Goal: Task Accomplishment & Management: Use online tool/utility

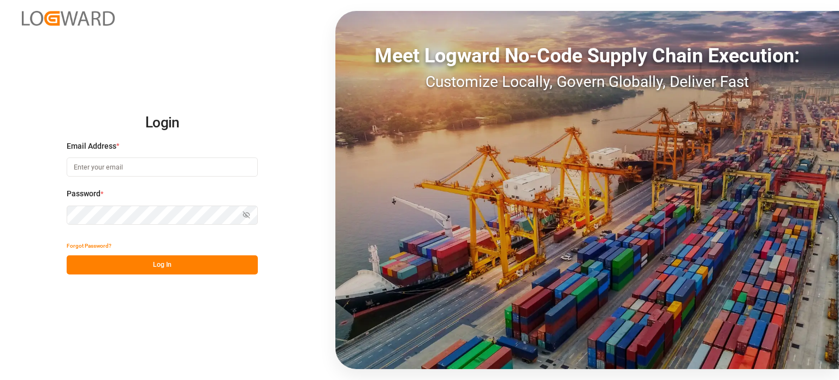
type input "[EMAIL_ADDRESS][DOMAIN_NAME]"
click at [144, 262] on button "Log In" at bounding box center [162, 264] width 191 height 19
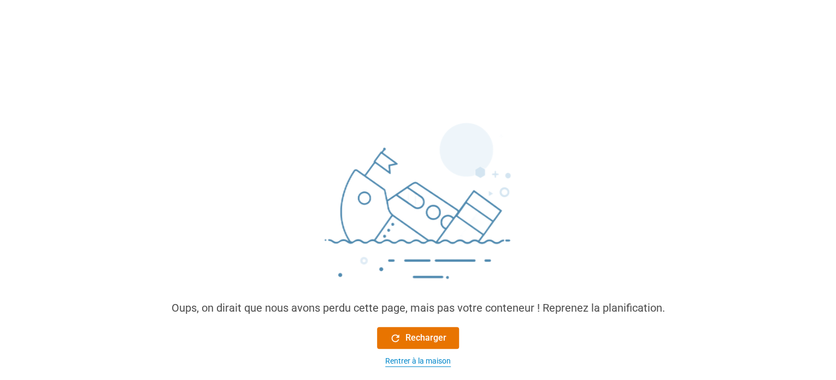
click at [414, 358] on font "Rentrer à la maison" at bounding box center [418, 360] width 66 height 9
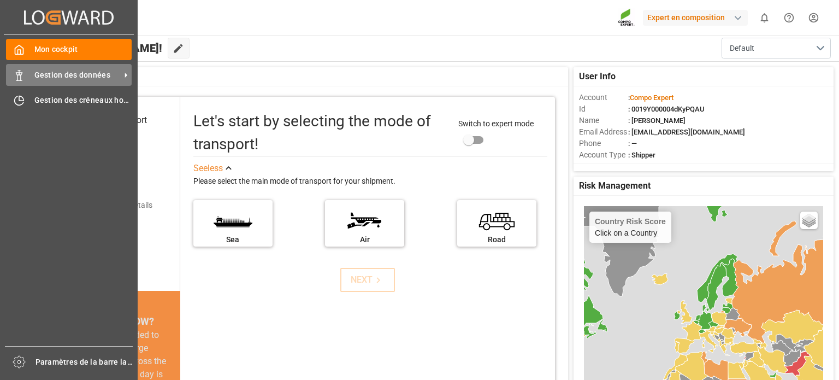
click at [30, 78] on div "Gestion des données Gestion des données" at bounding box center [69, 74] width 126 height 21
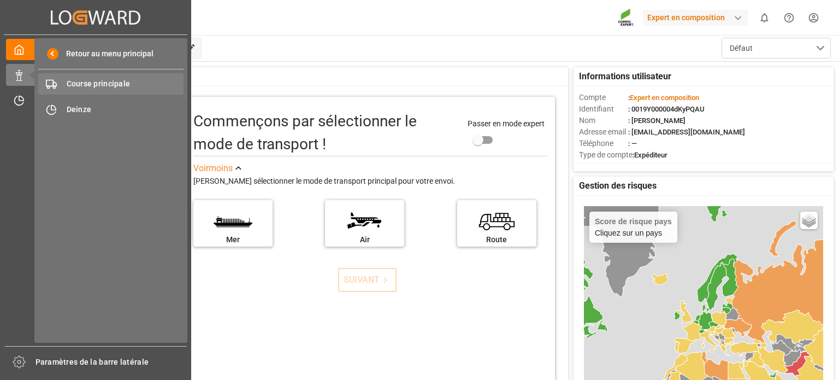
drag, startPoint x: 63, startPoint y: 82, endPoint x: 79, endPoint y: 82, distance: 15.3
click at [79, 82] on font "Course principale" at bounding box center [99, 83] width 64 height 9
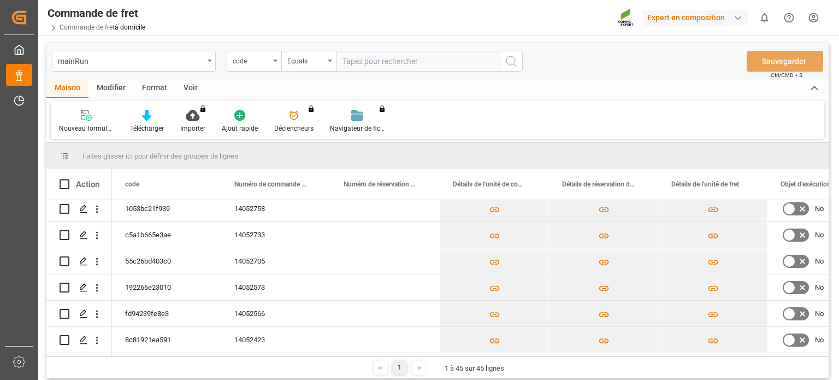
scroll to position [382, 0]
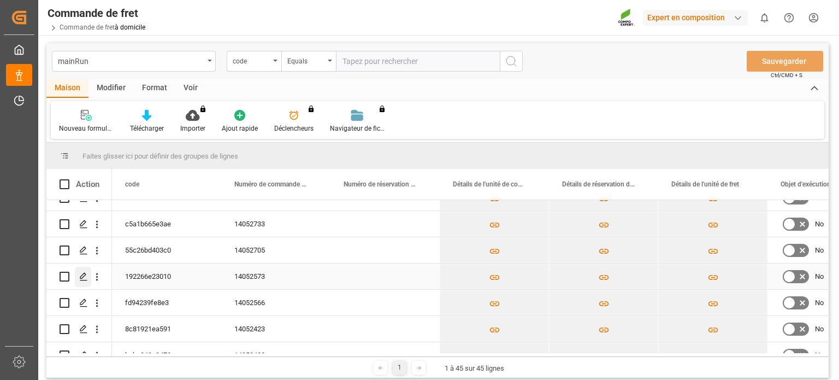
click at [86, 280] on line "Appuyez sur ESPACE pour sélectionner cette ligne." at bounding box center [83, 280] width 7 height 0
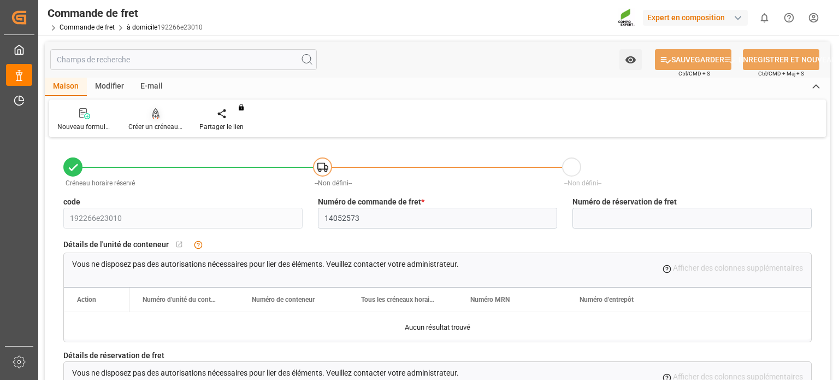
click at [164, 128] on font "Créer un créneau horaire" at bounding box center [164, 127] width 72 height 8
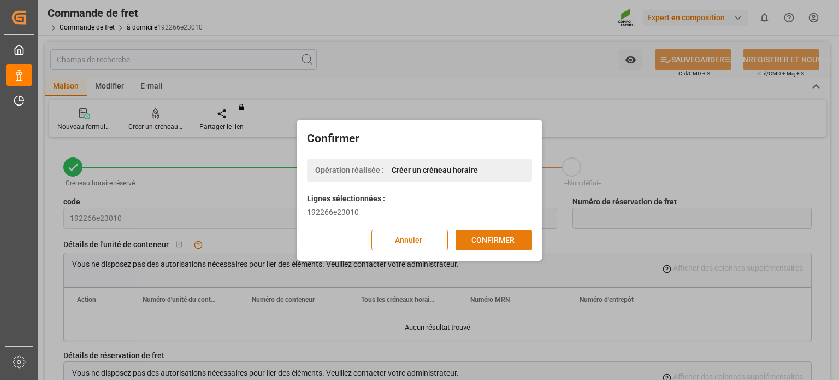
click at [514, 235] on button "CONFIRMER" at bounding box center [493, 239] width 76 height 21
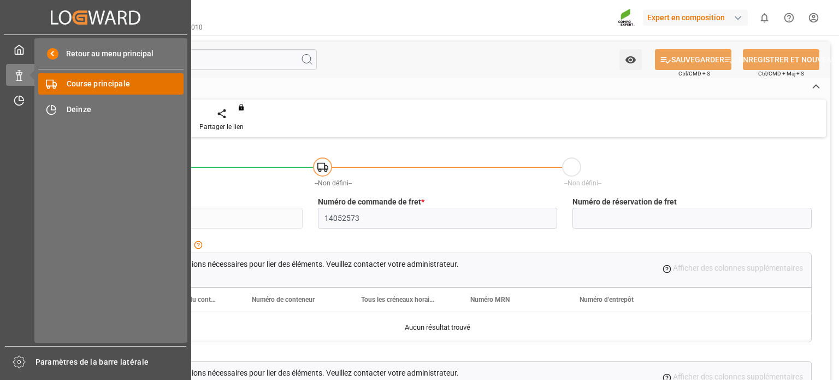
click at [98, 87] on font "Course principale" at bounding box center [99, 83] width 64 height 9
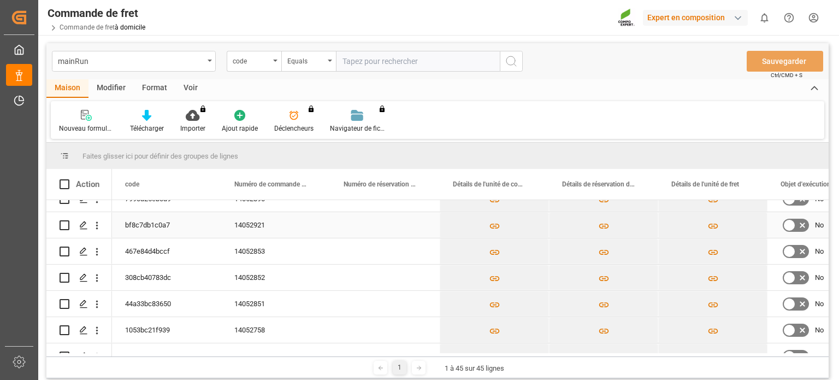
scroll to position [218, 0]
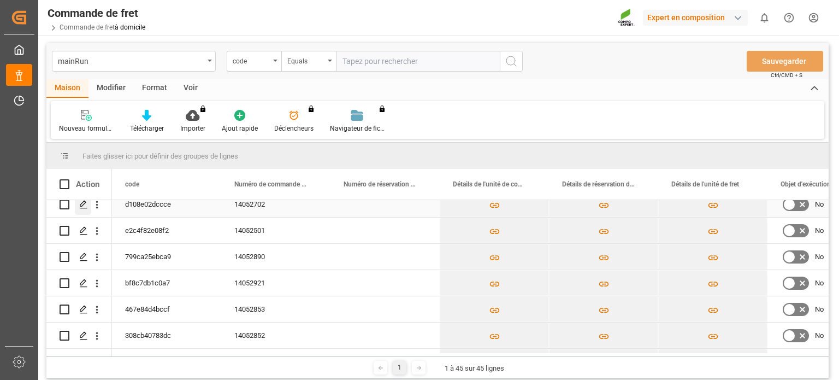
click at [87, 203] on icon "Appuyez sur ESPACE pour sélectionner cette ligne." at bounding box center [83, 204] width 9 height 9
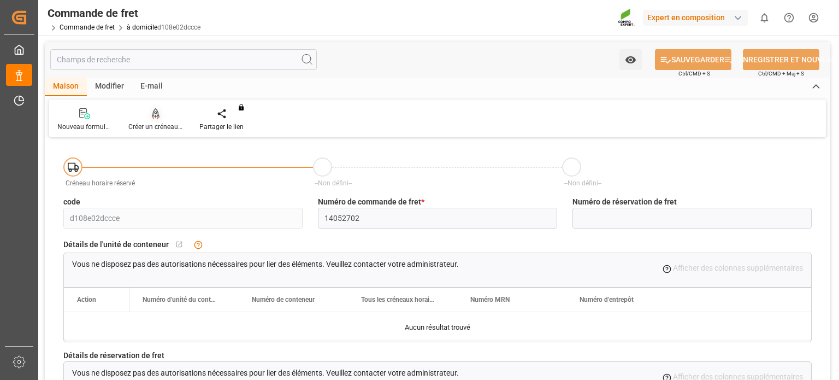
click at [147, 120] on div "Créer un créneau horaire" at bounding box center [155, 120] width 71 height 24
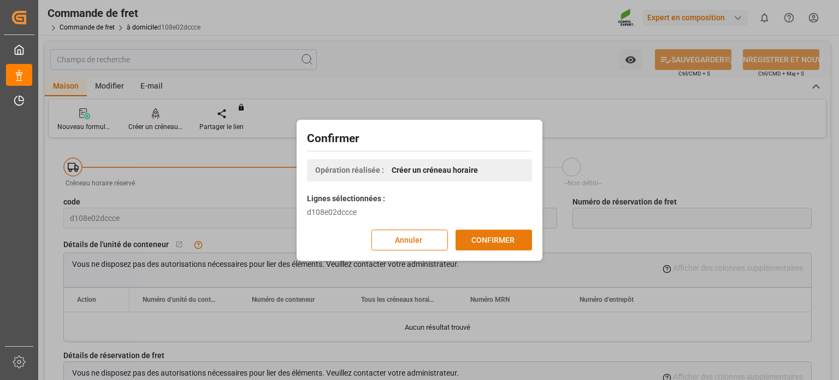
click at [510, 240] on font "CONFIRMER" at bounding box center [492, 239] width 43 height 9
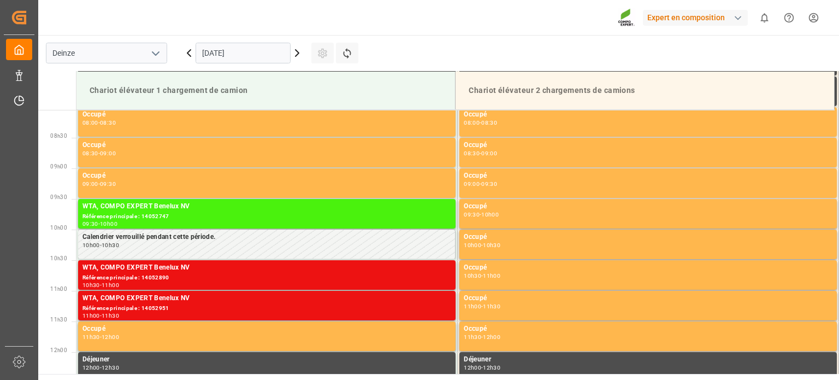
click at [237, 52] on input "26.09.2025" at bounding box center [242, 53] width 95 height 21
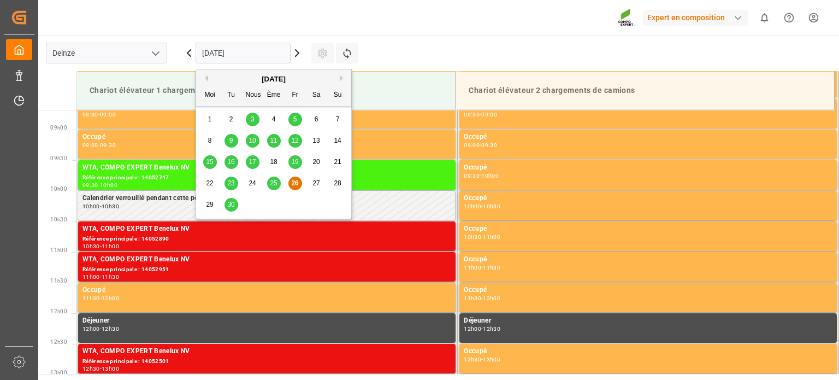
scroll to position [543, 0]
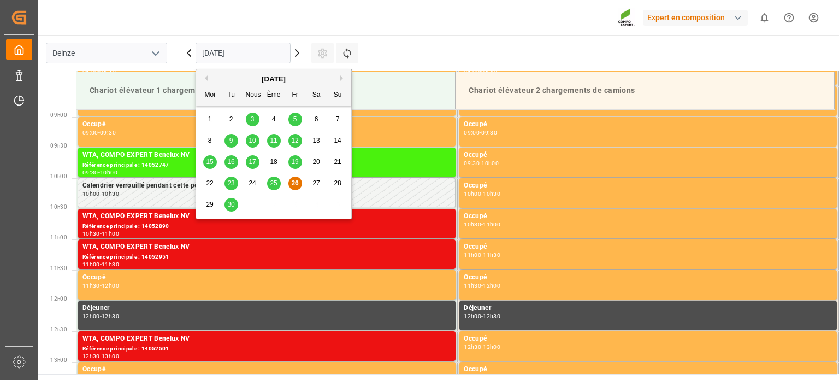
click at [210, 204] on font "29" at bounding box center [209, 204] width 7 height 8
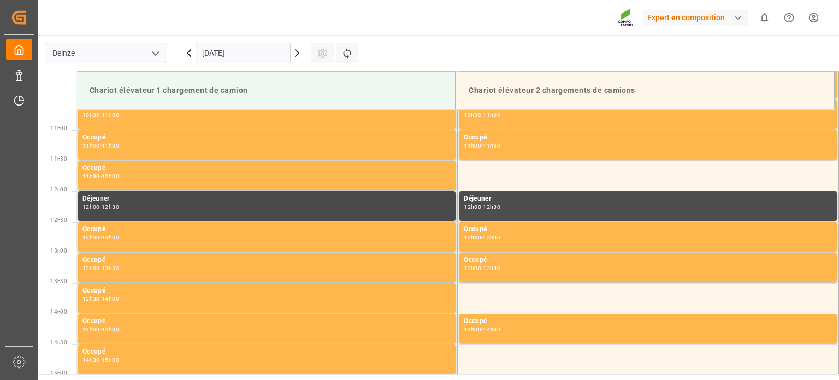
scroll to position [652, 0]
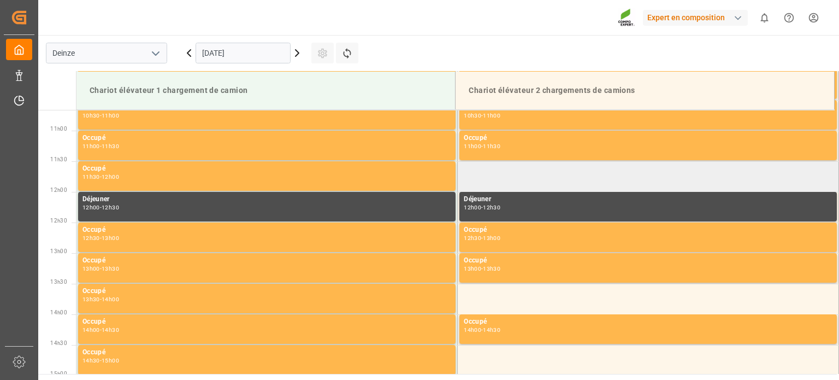
click at [498, 174] on td at bounding box center [648, 176] width 381 height 31
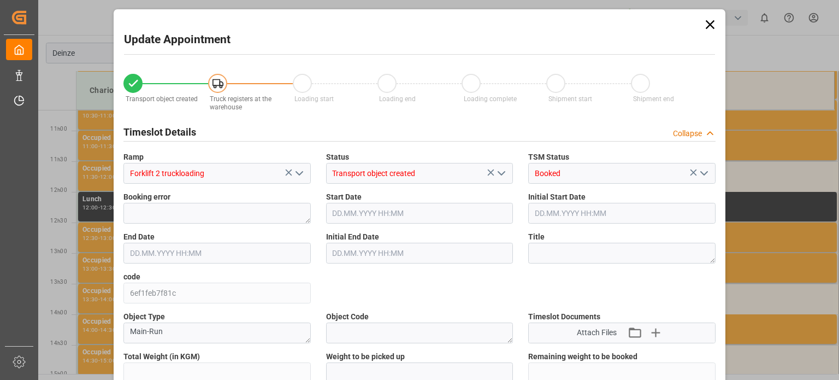
type input "25283.998"
type input "0"
type input "42"
type input "29.09.2025 11:30"
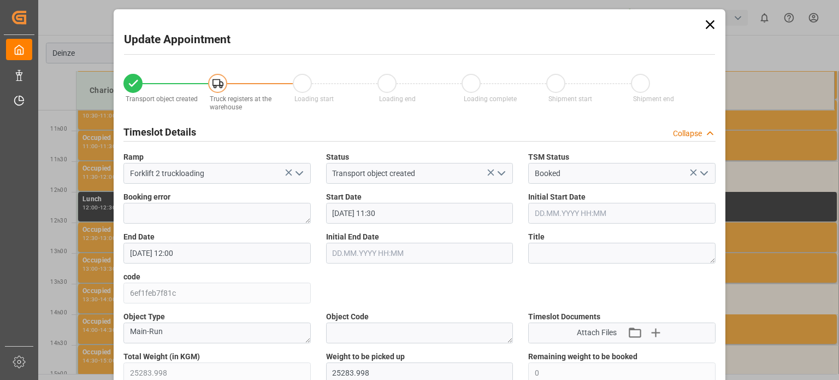
type input "29.09.2025 12:00"
type input "18.09.2025 12:03"
type input "26.09.2025 08:18"
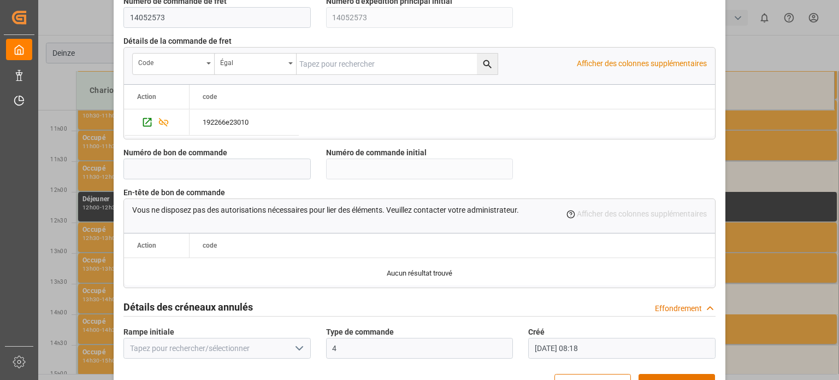
scroll to position [1057, 0]
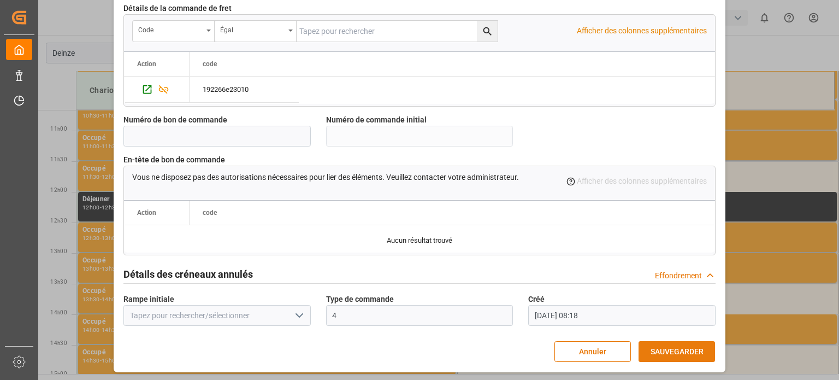
click at [673, 349] on font "SAUVEGARDER" at bounding box center [676, 351] width 53 height 9
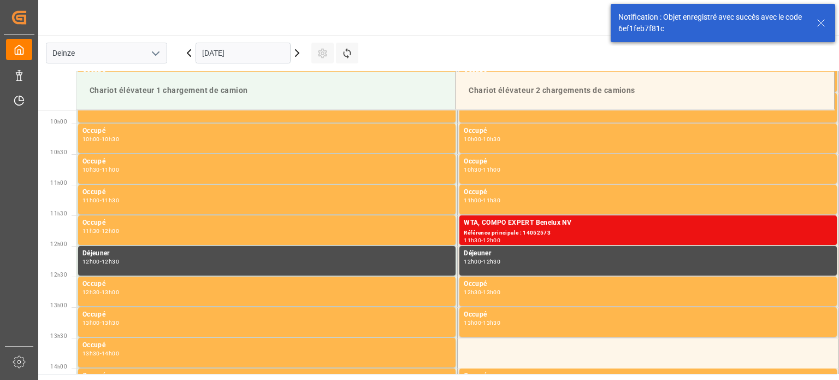
scroll to position [605, 0]
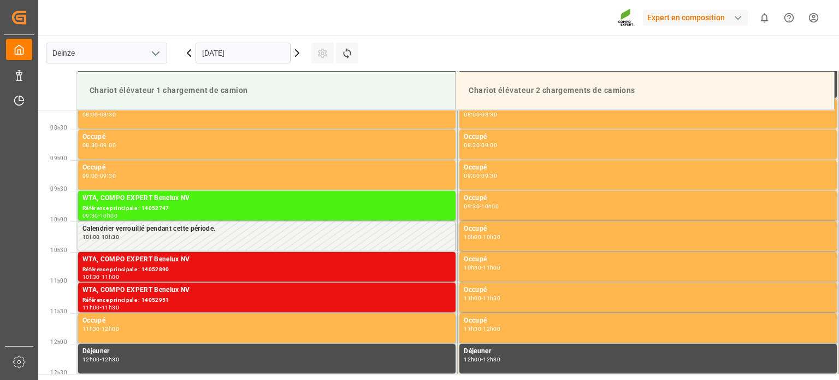
scroll to position [543, 0]
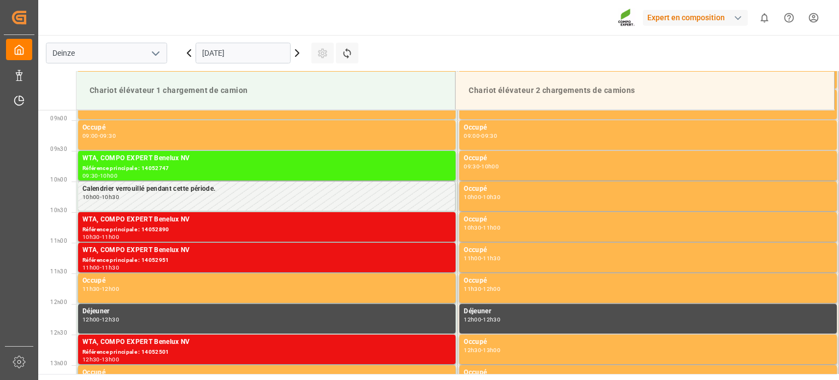
click at [232, 54] on input "26.09.2025" at bounding box center [242, 53] width 95 height 21
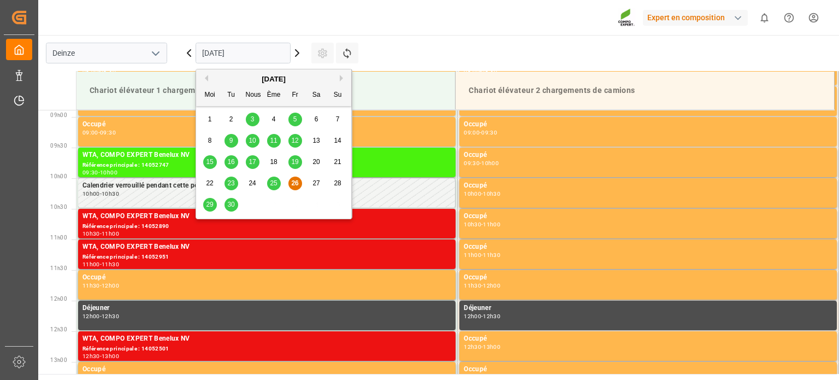
click at [206, 200] on div "29" at bounding box center [210, 204] width 14 height 13
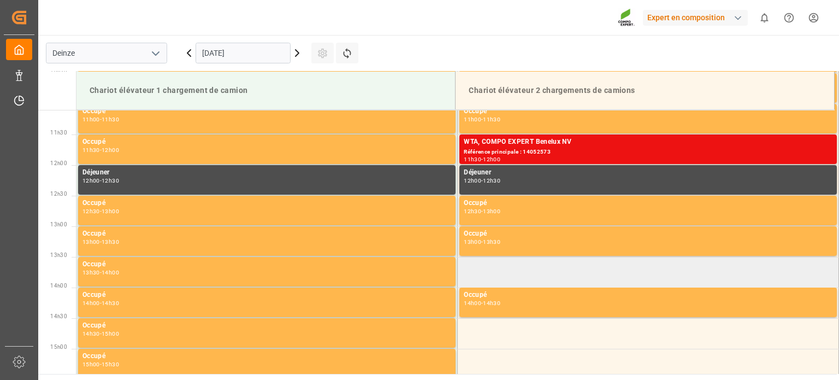
scroll to position [653, 0]
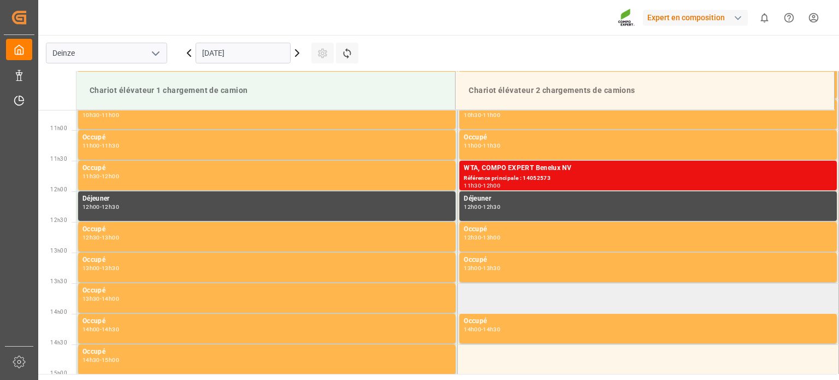
click at [486, 300] on td at bounding box center [648, 298] width 381 height 31
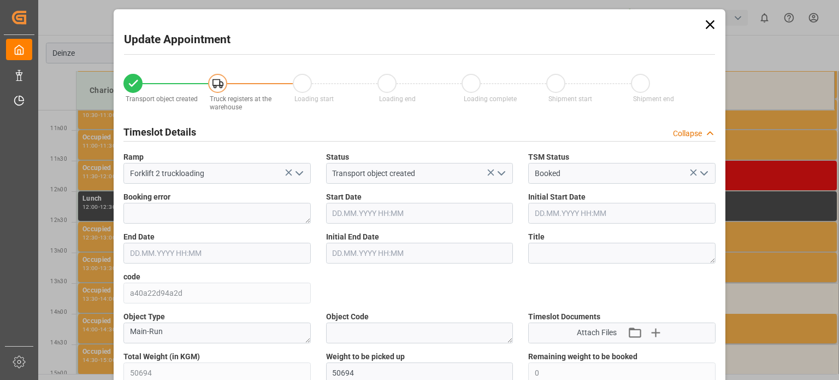
type input "50694"
type input "0"
type input "84"
type input "29.09.2025 13:30"
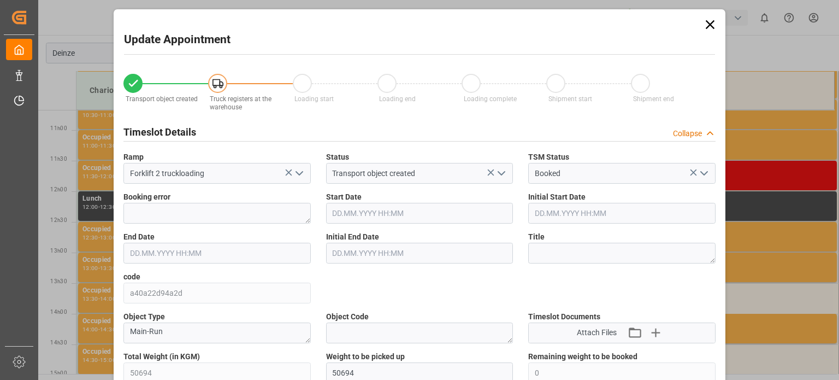
type input "29.09.2025 14:00"
type input "22.09.2025 13:39"
type input "26.09.2025 08:25"
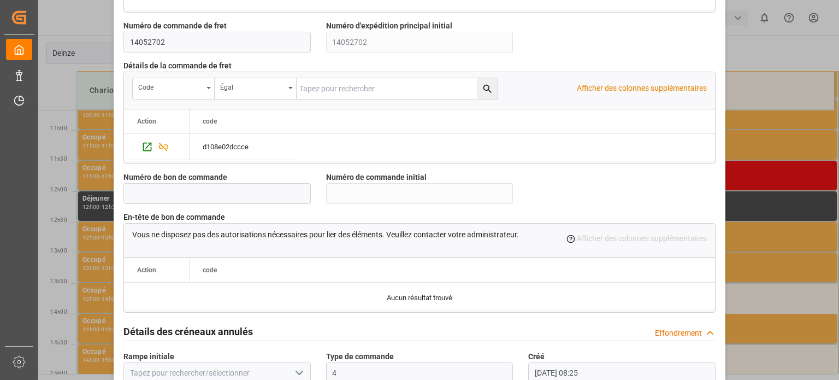
scroll to position [1057, 0]
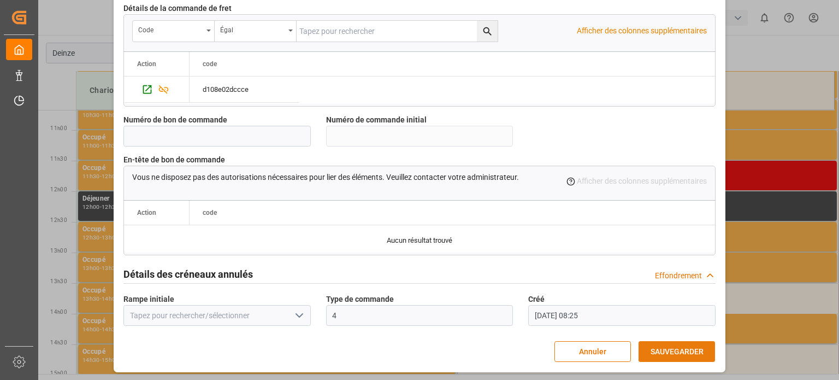
click at [662, 347] on font "SAUVEGARDER" at bounding box center [676, 351] width 53 height 9
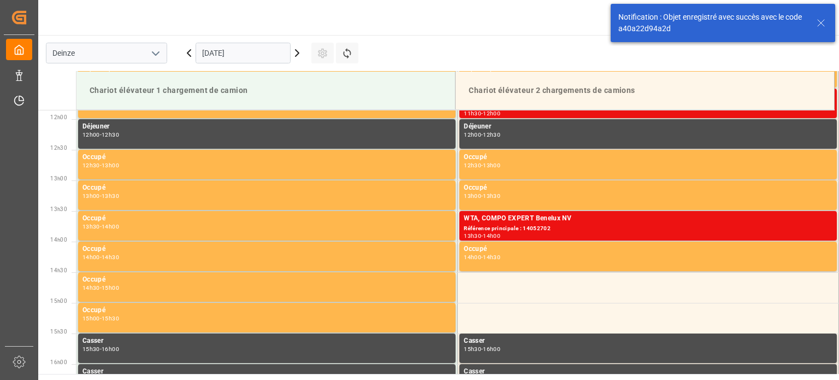
scroll to position [727, 0]
